Goal: Check status: Check status

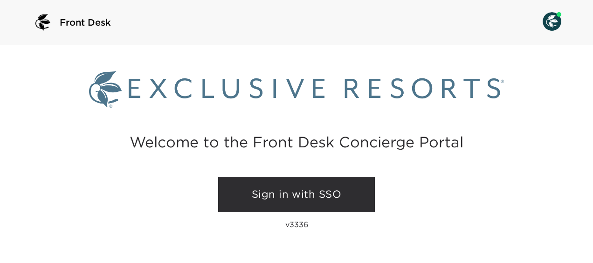
click at [282, 197] on link "Sign in with SSO" at bounding box center [296, 194] width 157 height 35
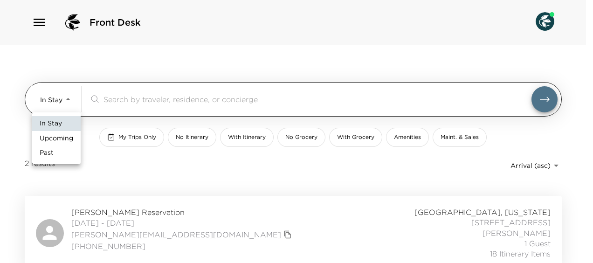
click at [66, 99] on body "Front Desk In Stay In-Stay ​ My Trips Only No Itinerary With Itinerary No Groce…" at bounding box center [296, 131] width 593 height 263
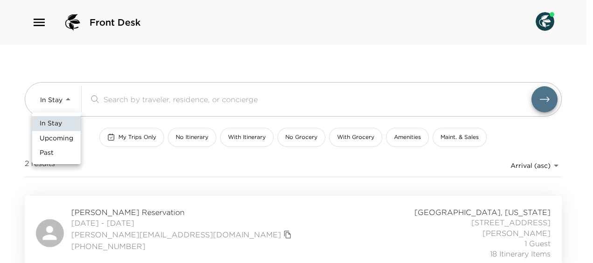
click at [58, 140] on span "Upcoming" at bounding box center [57, 138] width 34 height 9
type input "Upcoming"
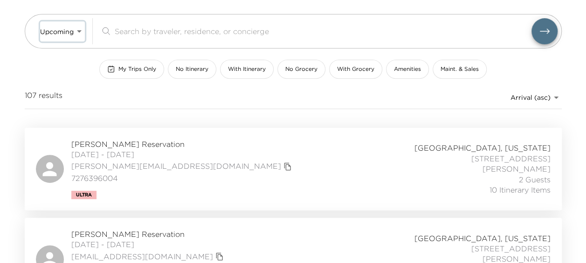
scroll to position [105, 0]
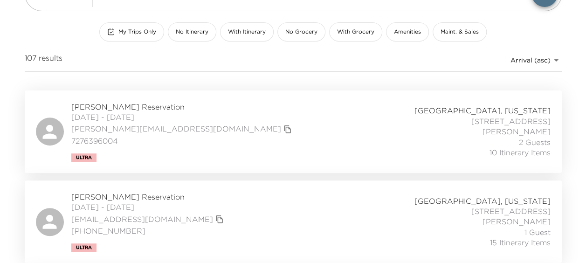
click at [111, 107] on span "[PERSON_NAME] Reservation" at bounding box center [182, 107] width 223 height 10
click at [126, 106] on span "Brian McDonald Reservation" at bounding box center [182, 107] width 223 height 10
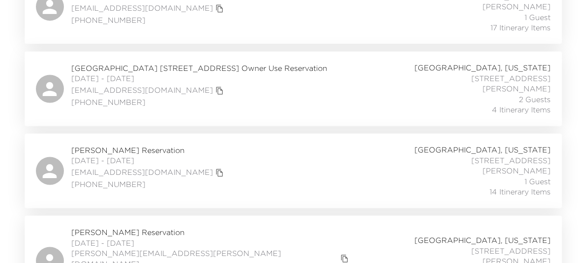
scroll to position [727, 0]
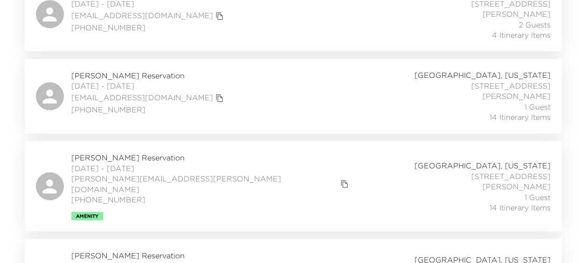
click at [105, 158] on span "Jennifer DeSimone Reservation" at bounding box center [211, 157] width 280 height 10
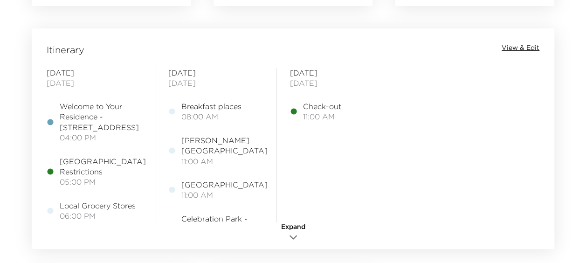
scroll to position [754, 0]
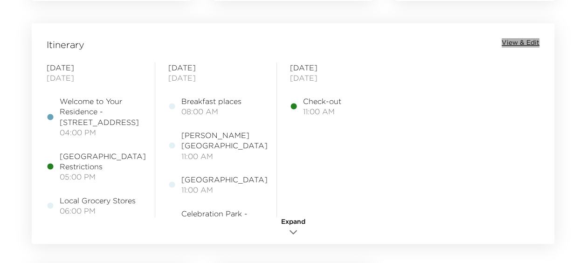
click at [516, 43] on span "View & Edit" at bounding box center [521, 42] width 38 height 9
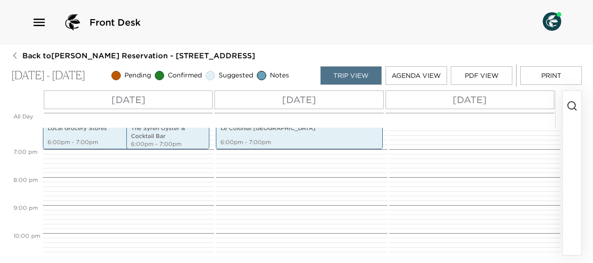
scroll to position [544, 0]
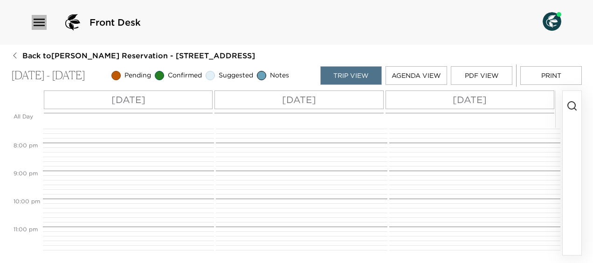
click at [36, 25] on icon "button" at bounding box center [39, 22] width 11 height 7
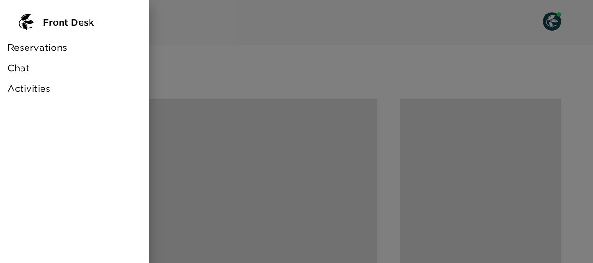
scroll to position [754, 0]
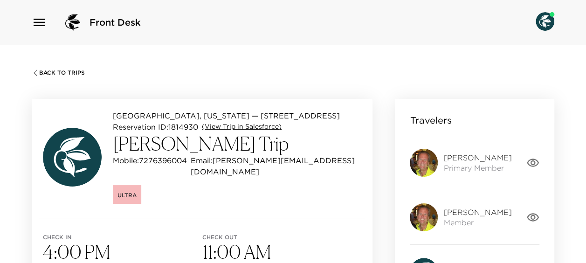
click at [238, 126] on link "(View Trip in Salesforce)" at bounding box center [242, 126] width 80 height 9
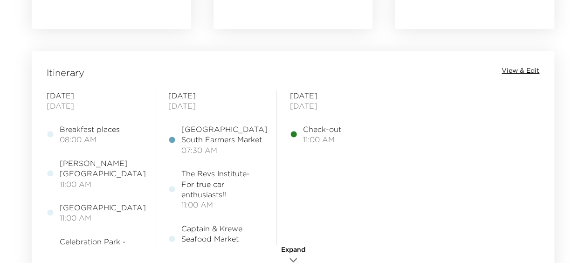
scroll to position [733, 0]
